Goal: Download file/media

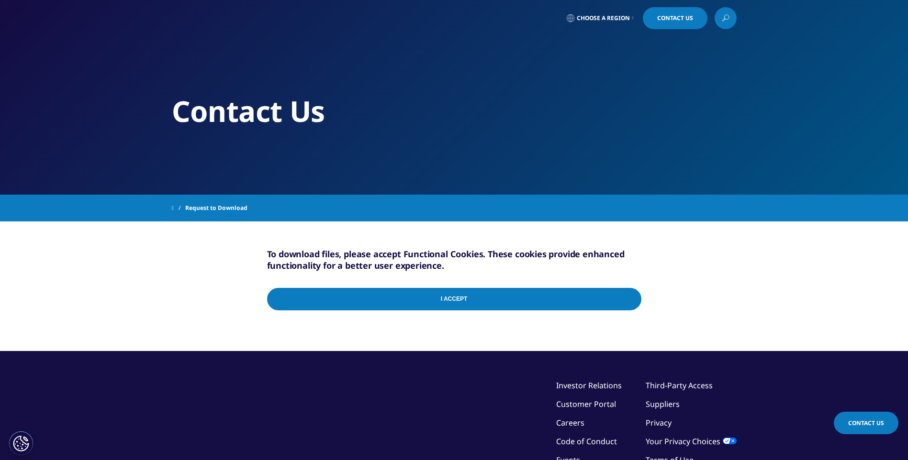
click at [479, 298] on input "I Accept" at bounding box center [454, 299] width 374 height 22
click at [447, 290] on input "I Accept" at bounding box center [454, 299] width 374 height 22
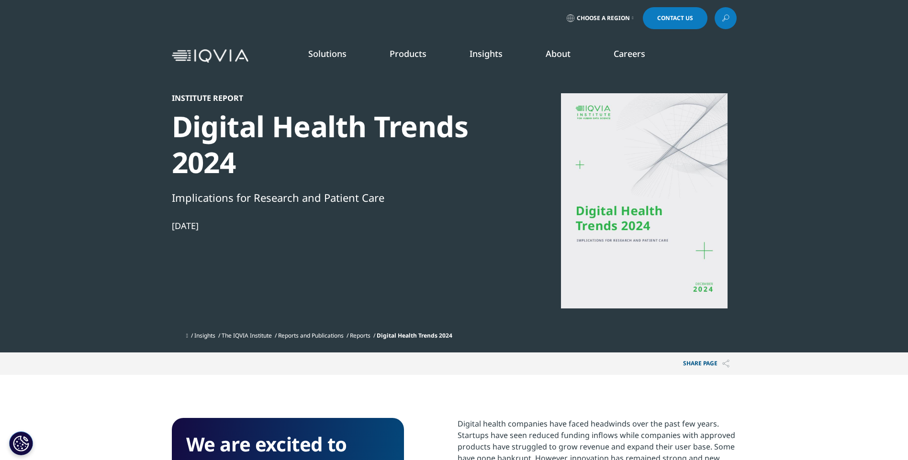
click at [157, 270] on section "Institute Report Digital Health Trends 2024 Implications for Research and Patie…" at bounding box center [454, 176] width 908 height 353
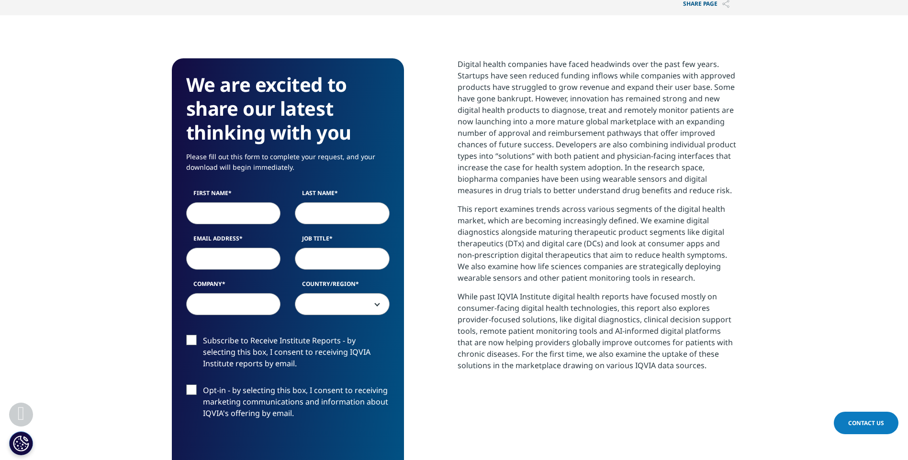
scroll to position [383, 0]
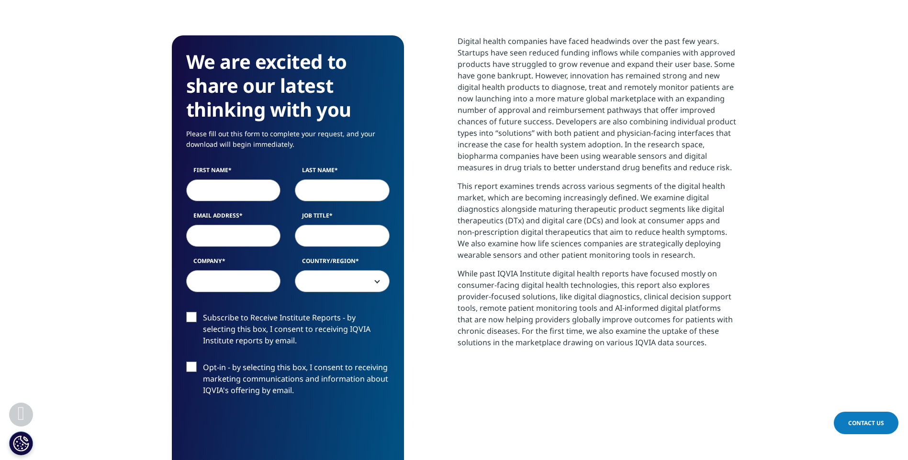
click at [234, 193] on input "First Name" at bounding box center [233, 190] width 95 height 22
type input "craig"
type input "moore"
type input "craig.moore@astellas.com"
type input "Astellas UK"
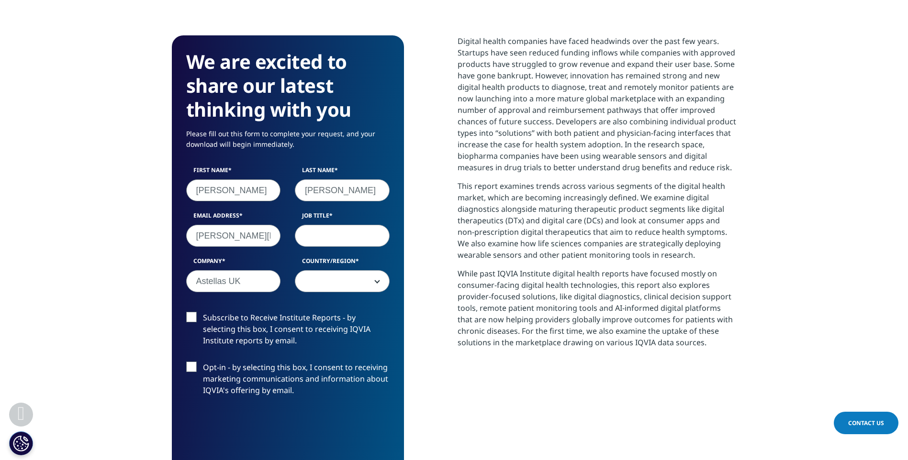
select select "[GEOGRAPHIC_DATA]"
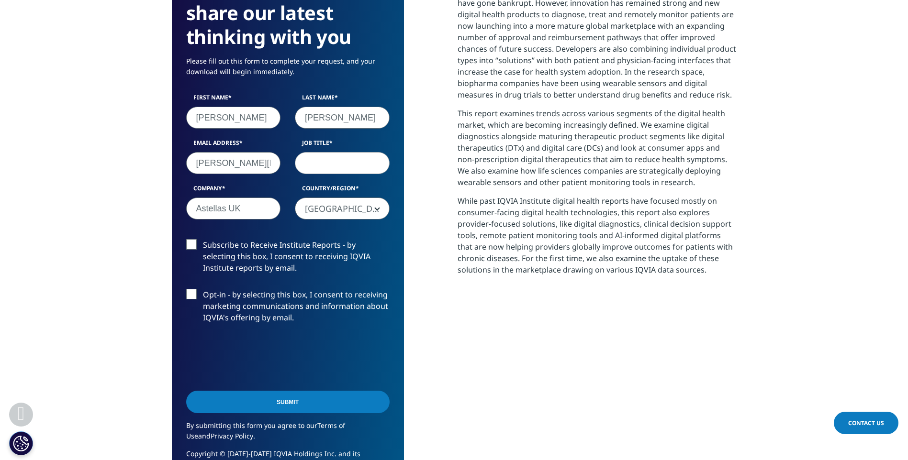
scroll to position [478, 0]
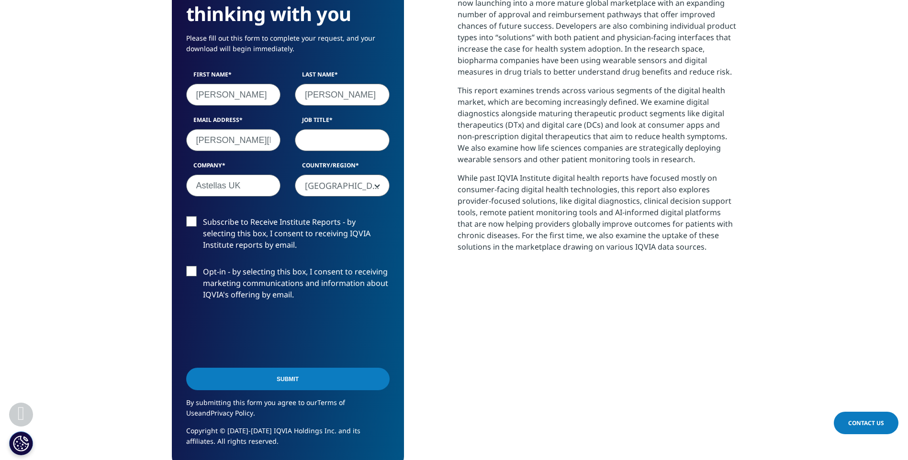
click at [309, 139] on input "Job Title" at bounding box center [342, 140] width 95 height 22
type input "Content Specialist Manager"
click at [194, 227] on label "Subscribe to Receive Institute Reports - by selecting this box, I consent to re…" at bounding box center [287, 236] width 203 height 40
click at [203, 216] on input "Subscribe to Receive Institute Reports - by selecting this box, I consent to re…" at bounding box center [203, 216] width 0 height 0
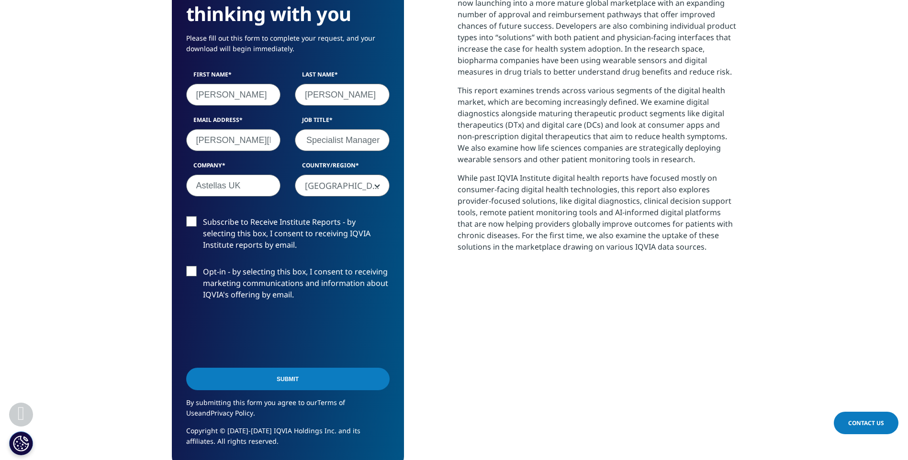
scroll to position [0, 0]
click at [323, 378] on input "Submit" at bounding box center [287, 379] width 203 height 22
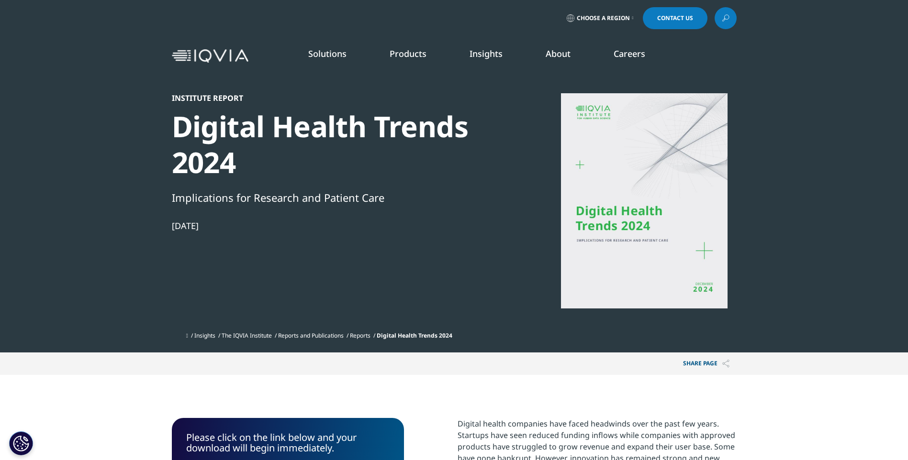
scroll to position [191, 0]
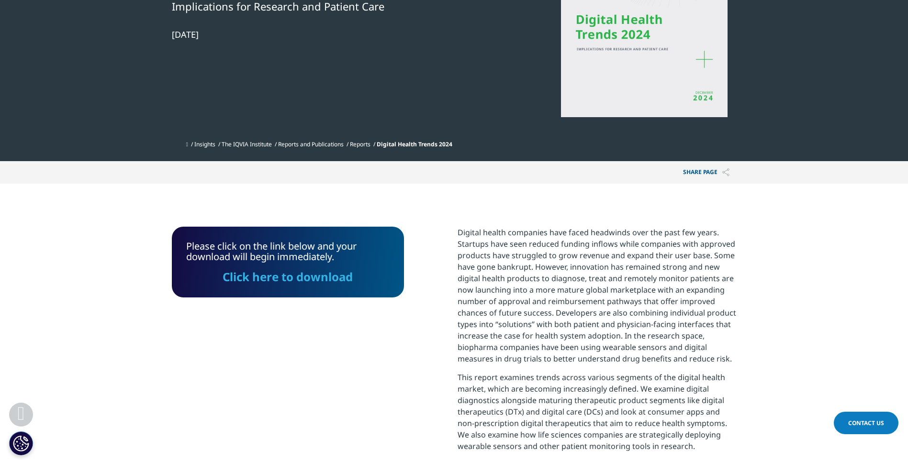
click at [324, 277] on link "Click here to download" at bounding box center [287, 277] width 130 height 16
